Goal: Information Seeking & Learning: Learn about a topic

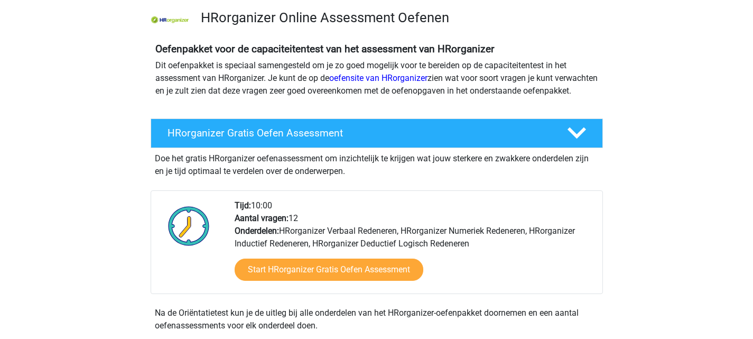
scroll to position [53, 0]
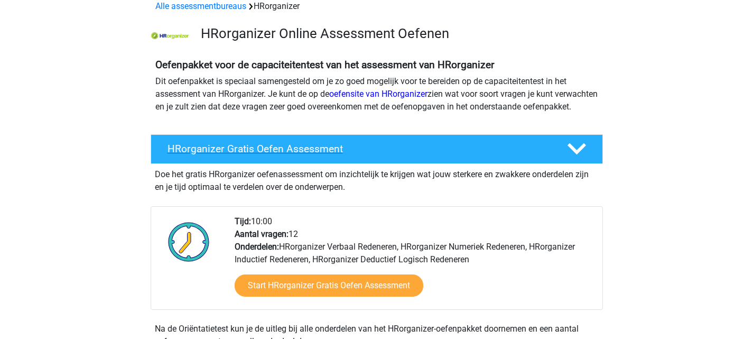
click at [563, 158] on div at bounding box center [575, 148] width 36 height 18
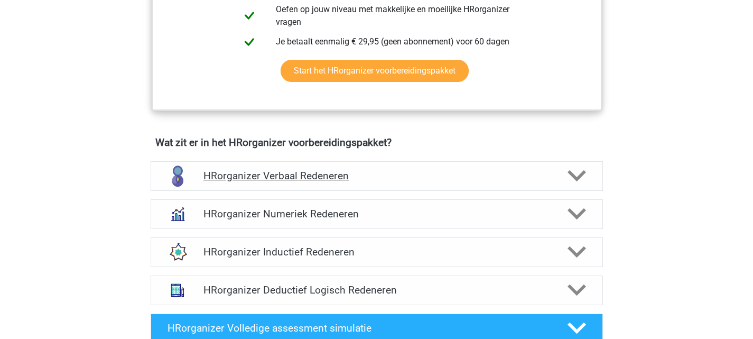
scroll to position [370, 0]
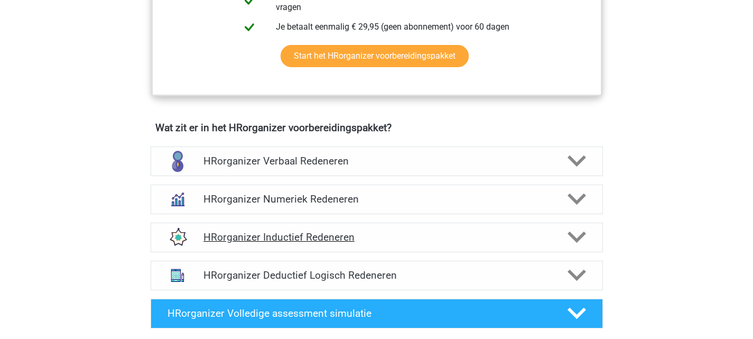
click at [544, 243] on h4 "HRorganizer Inductief Redeneren" at bounding box center [376, 237] width 346 height 12
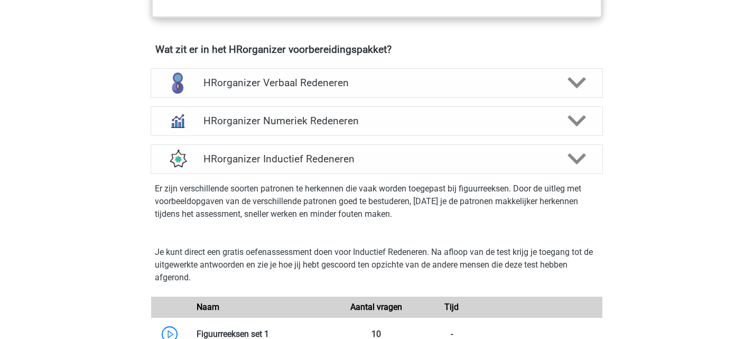
scroll to position [581, 0]
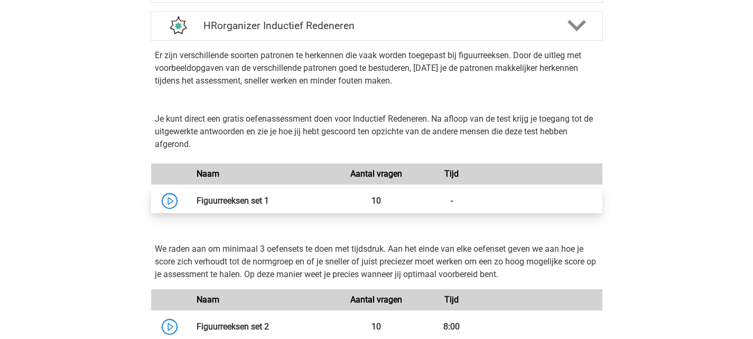
click at [269, 205] on link at bounding box center [269, 200] width 0 height 10
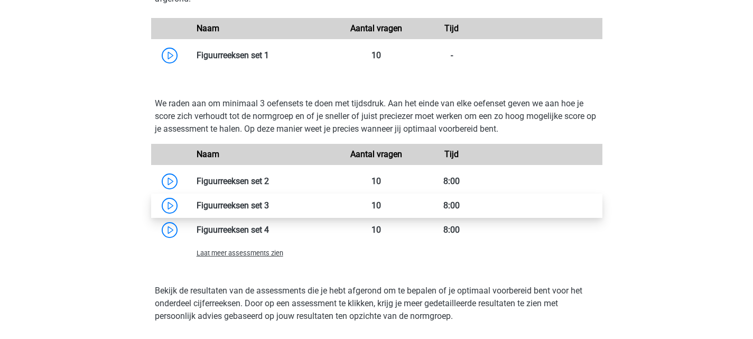
scroll to position [740, 0]
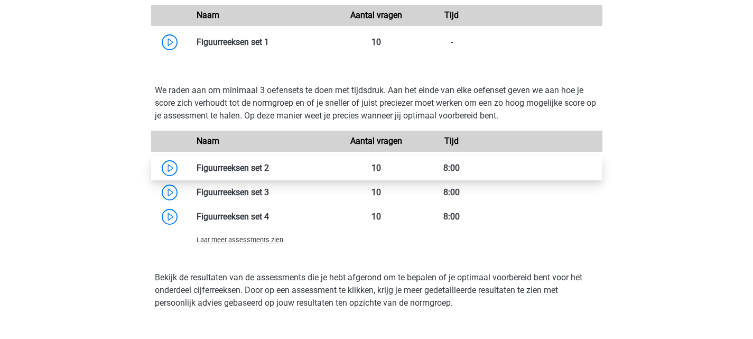
click at [269, 173] on link at bounding box center [269, 168] width 0 height 10
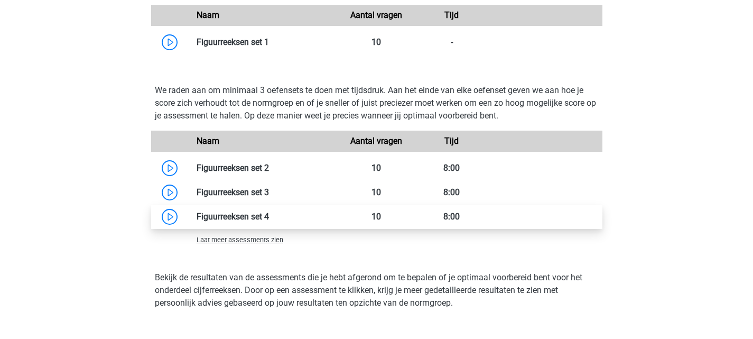
click at [269, 221] on link at bounding box center [269, 216] width 0 height 10
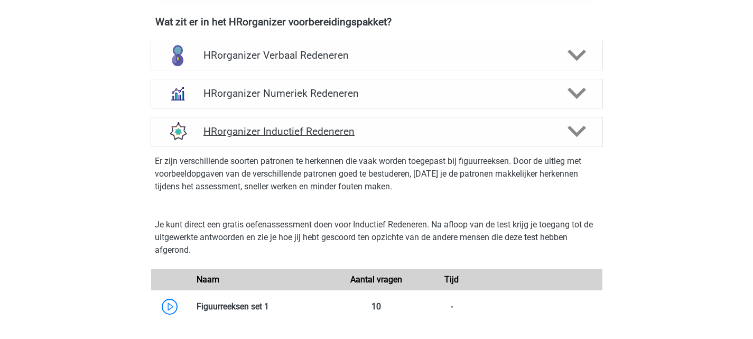
scroll to position [475, 0]
click at [297, 137] on h4 "HRorganizer Inductief Redeneren" at bounding box center [376, 131] width 346 height 12
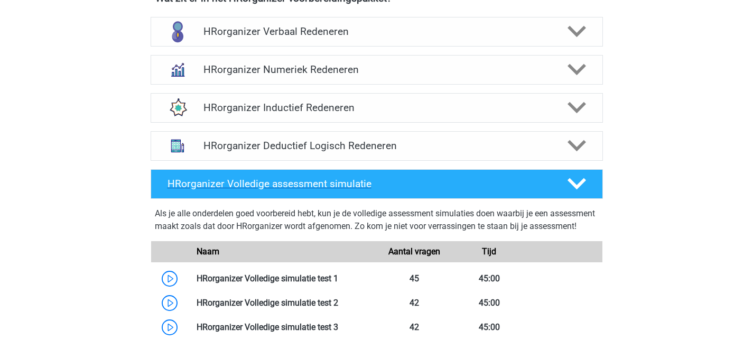
scroll to position [528, 0]
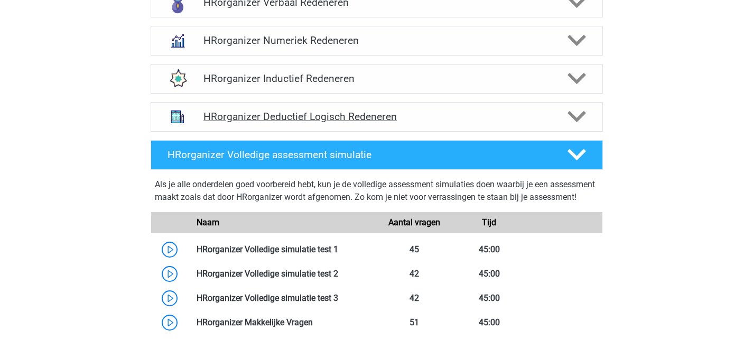
click at [301, 132] on div "HRorganizer Deductief Logisch Redeneren" at bounding box center [377, 117] width 452 height 30
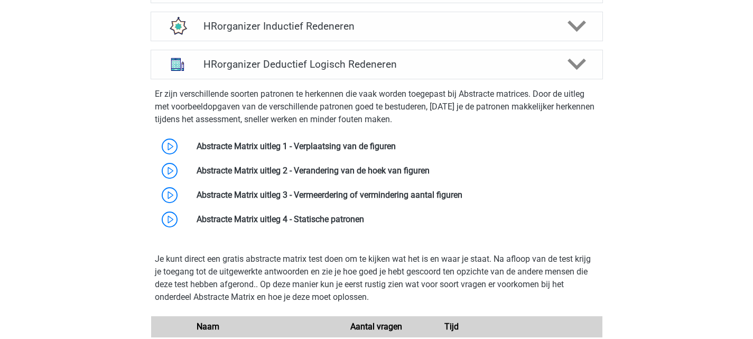
scroll to position [581, 0]
click at [364, 223] on link at bounding box center [364, 218] width 0 height 10
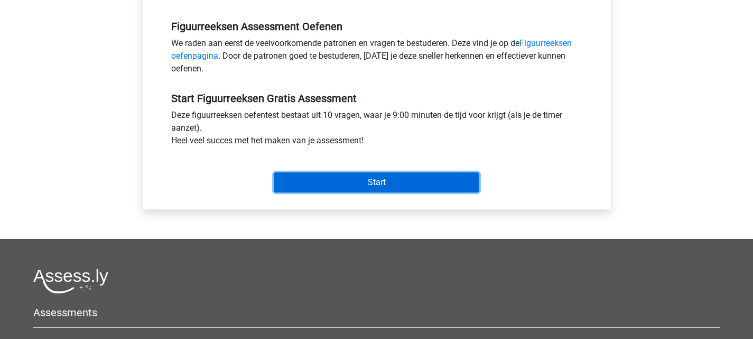
click at [371, 179] on input "Start" at bounding box center [376, 182] width 205 height 20
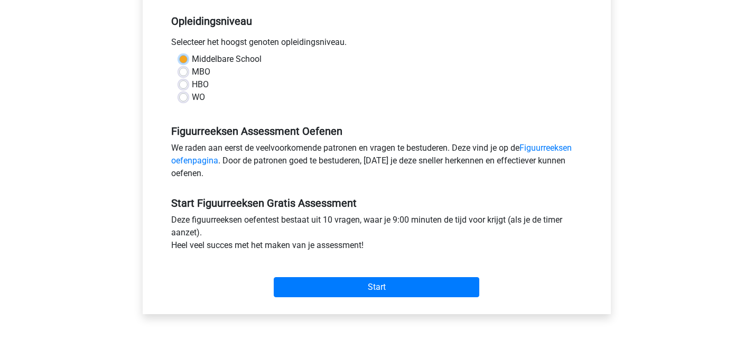
scroll to position [212, 0]
click at [194, 86] on label "HBO" at bounding box center [200, 84] width 17 height 13
click at [188, 86] on input "HBO" at bounding box center [183, 83] width 8 height 11
radio input "true"
click at [194, 82] on label "HBO" at bounding box center [200, 84] width 17 height 13
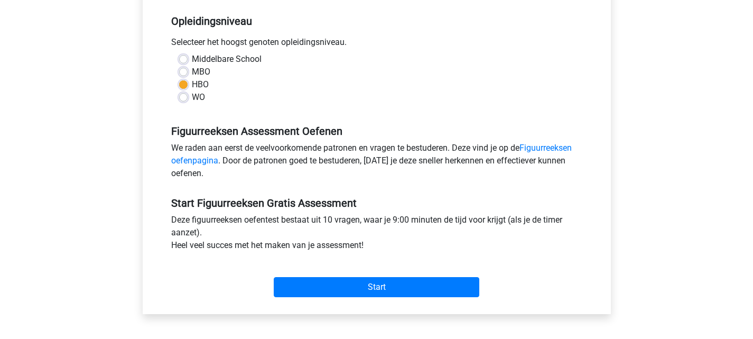
click at [188, 82] on input "HBO" at bounding box center [183, 83] width 8 height 11
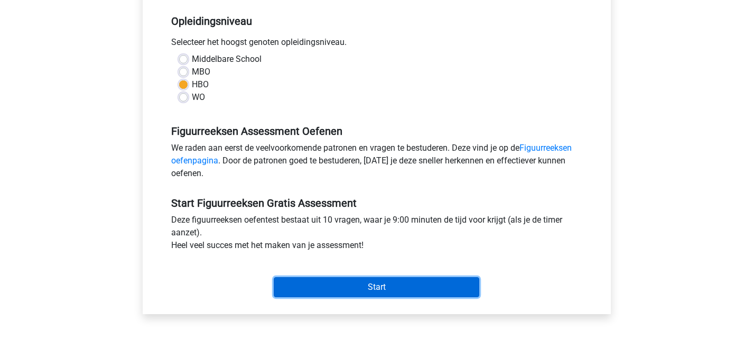
click at [369, 291] on input "Start" at bounding box center [376, 287] width 205 height 20
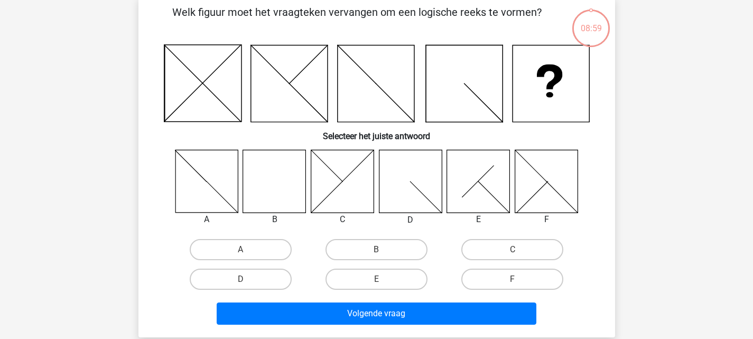
scroll to position [53, 0]
click at [263, 188] on icon at bounding box center [274, 181] width 63 height 63
click at [396, 257] on label "B" at bounding box center [376, 249] width 102 height 21
click at [383, 256] on input "B" at bounding box center [379, 252] width 7 height 7
radio input "true"
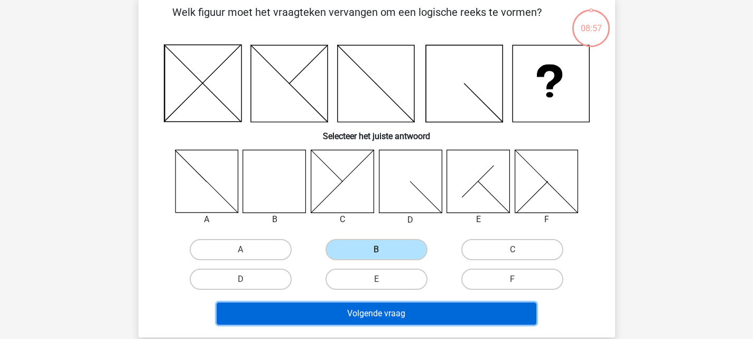
click at [392, 311] on button "Volgende vraag" at bounding box center [377, 313] width 320 height 22
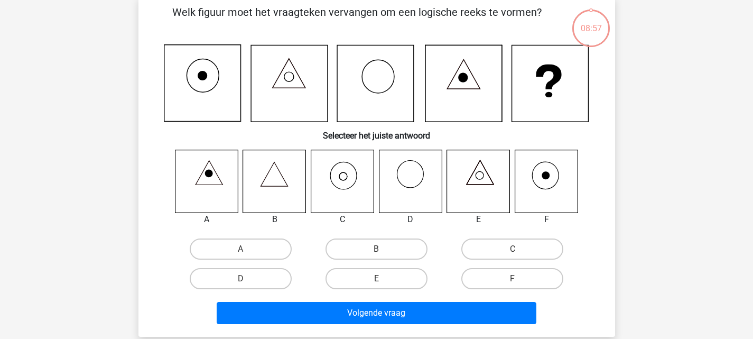
scroll to position [49, 0]
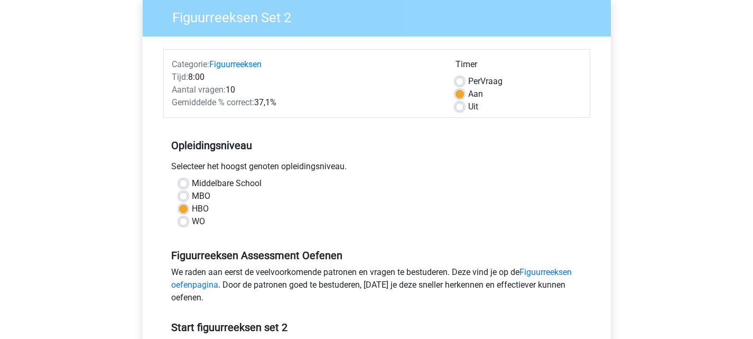
scroll to position [211, 0]
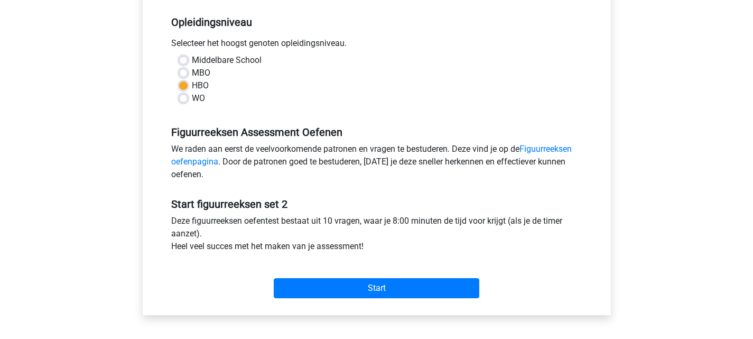
click at [370, 304] on div "Categorie: Figuurreeksen Tijd: 8:00 Aantal vragen: 10 Gemiddelde % correct: 37,…" at bounding box center [377, 113] width 452 height 401
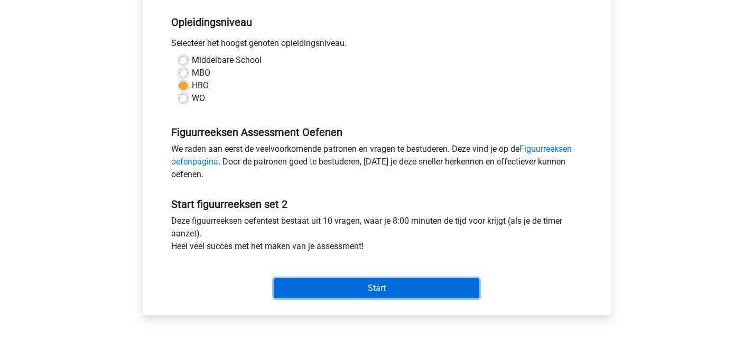
click at [373, 288] on input "Start" at bounding box center [376, 288] width 205 height 20
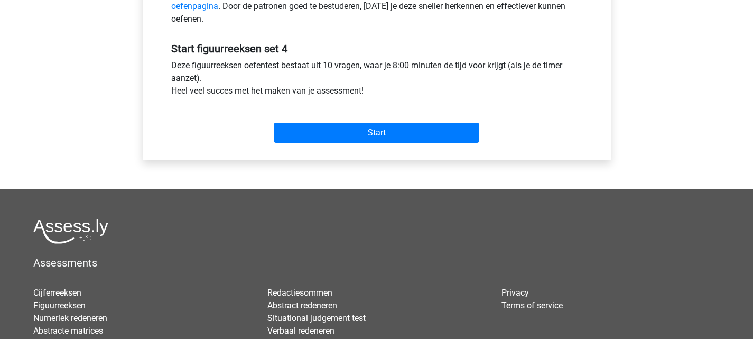
scroll to position [370, 0]
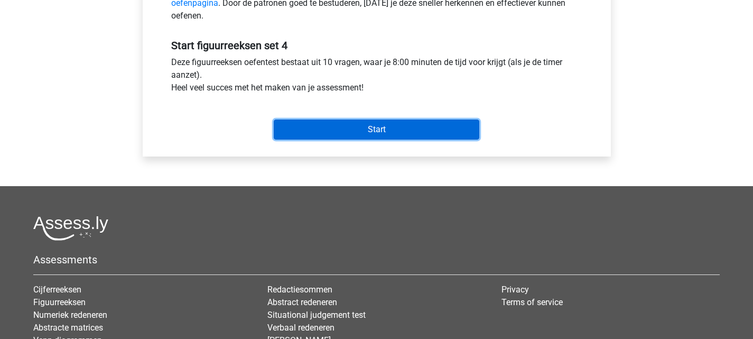
click at [364, 119] on input "Start" at bounding box center [376, 129] width 205 height 20
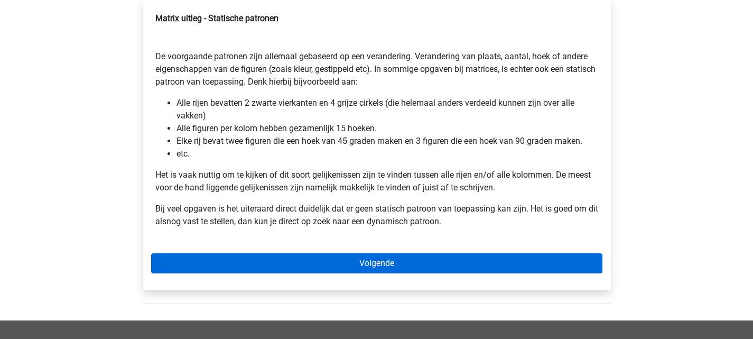
scroll to position [264, 0]
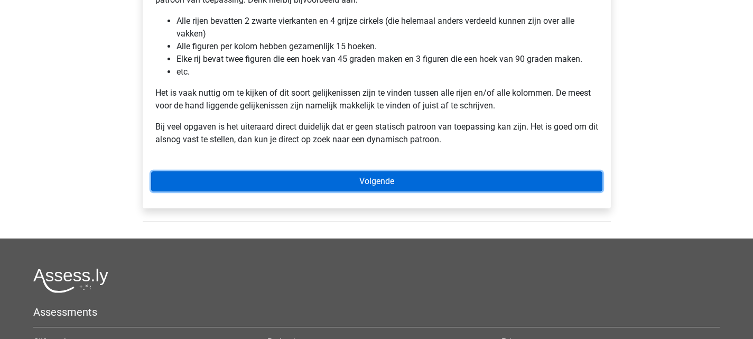
click at [367, 175] on link "Volgende" at bounding box center [376, 181] width 451 height 20
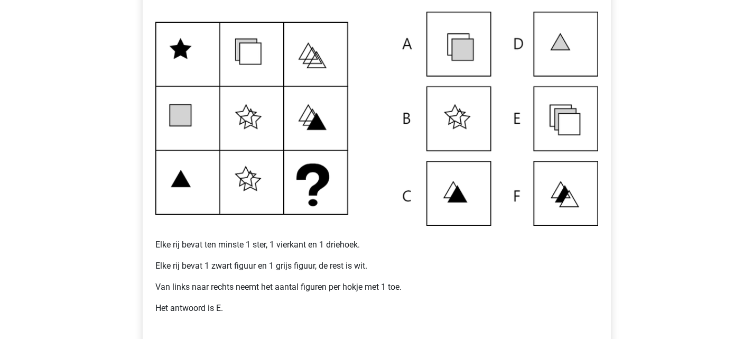
scroll to position [158, 0]
